Goal: Find specific page/section: Find specific page/section

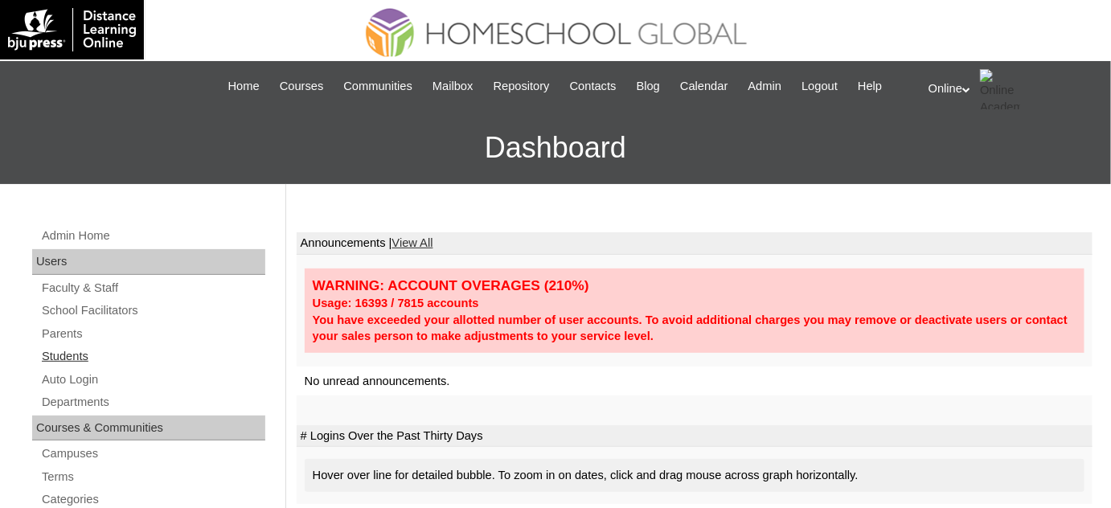
click at [117, 359] on link "Students" at bounding box center [152, 356] width 225 height 20
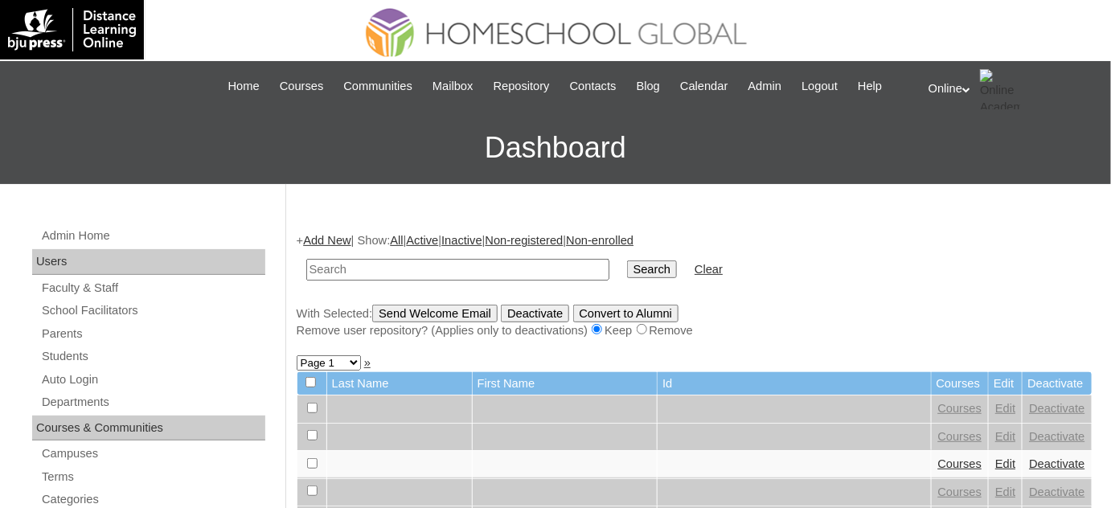
click at [475, 272] on input "text" at bounding box center [457, 270] width 303 height 22
type input "ANSORGE"
click at [627, 260] on input "Search" at bounding box center [652, 269] width 50 height 18
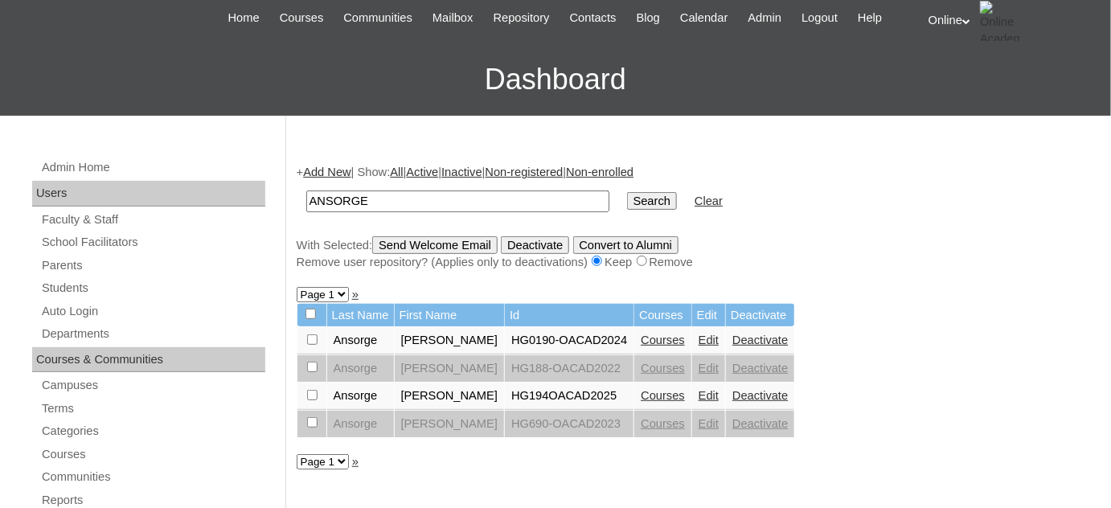
scroll to position [72, 0]
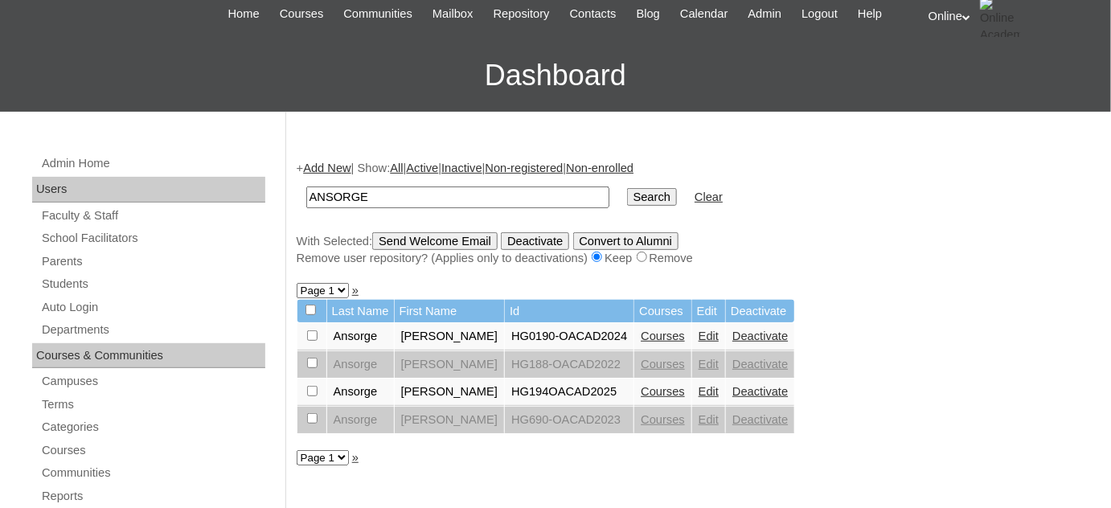
click at [648, 386] on link "Courses" at bounding box center [662, 391] width 44 height 13
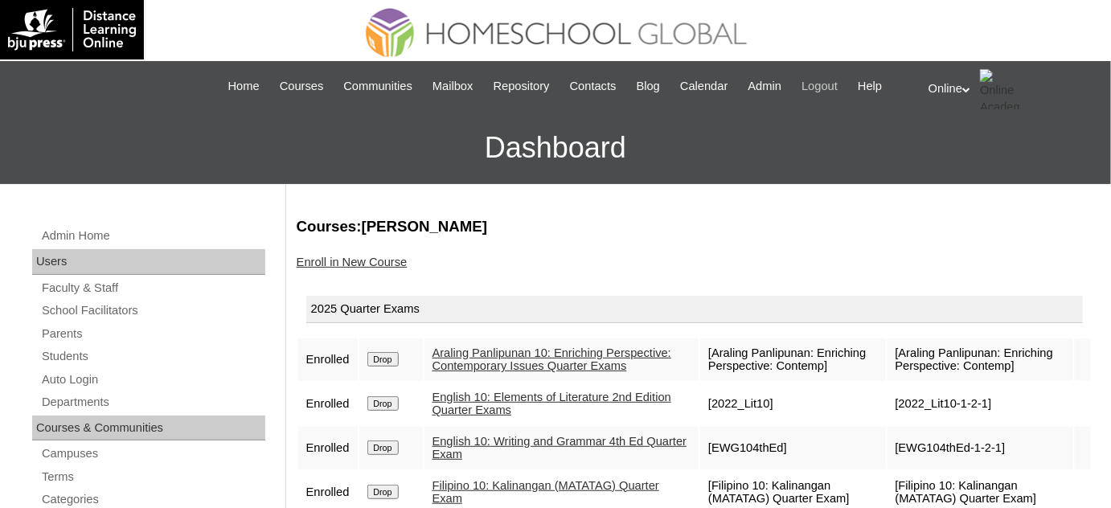
click at [816, 87] on span "Logout" at bounding box center [819, 86] width 36 height 18
